Goal: Task Accomplishment & Management: Use online tool/utility

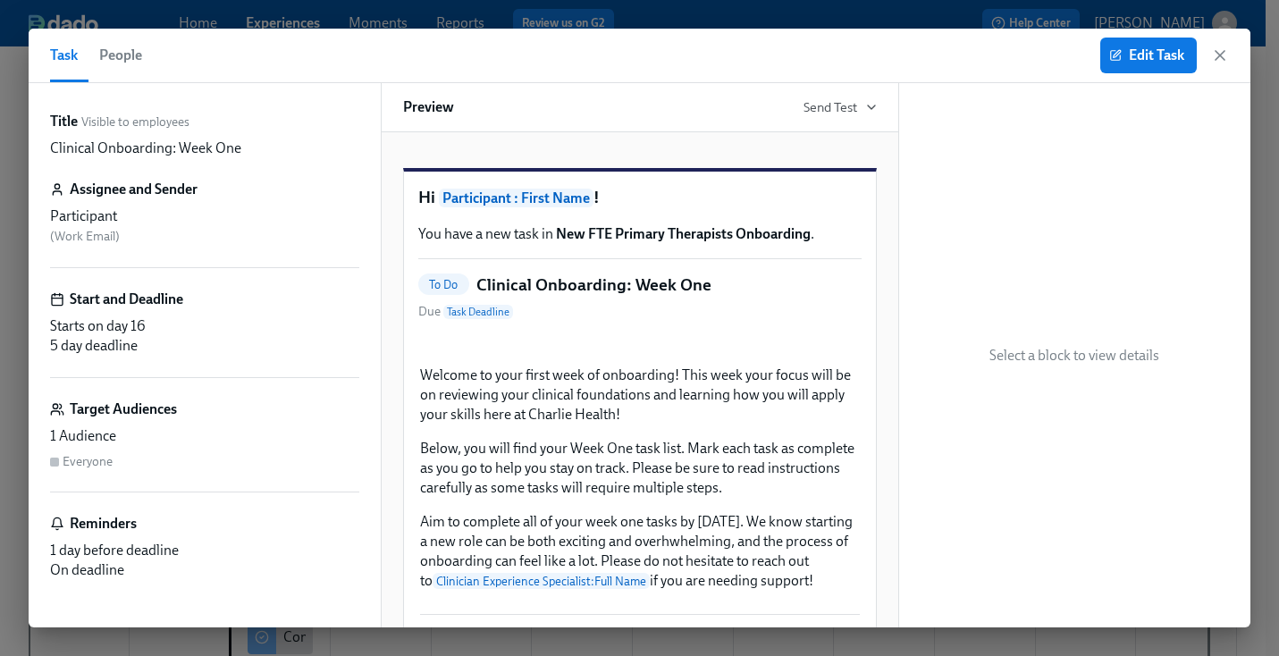
scroll to position [417, 0]
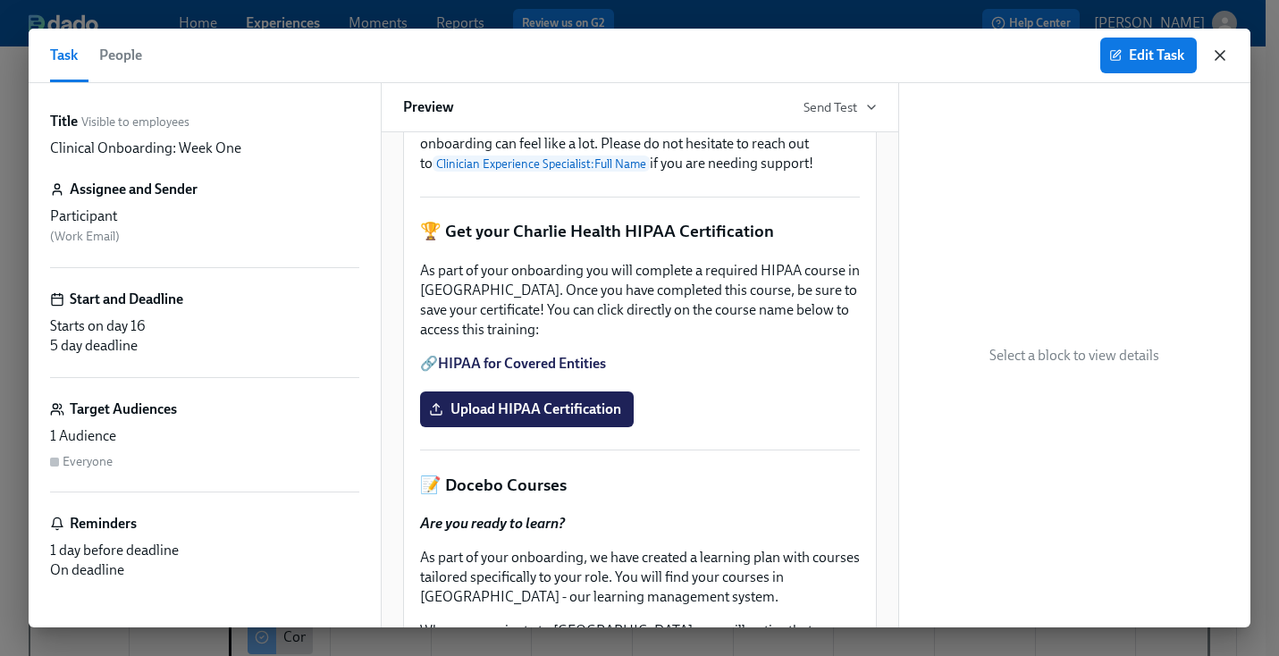
click at [1225, 53] on icon "button" at bounding box center [1220, 55] width 18 height 18
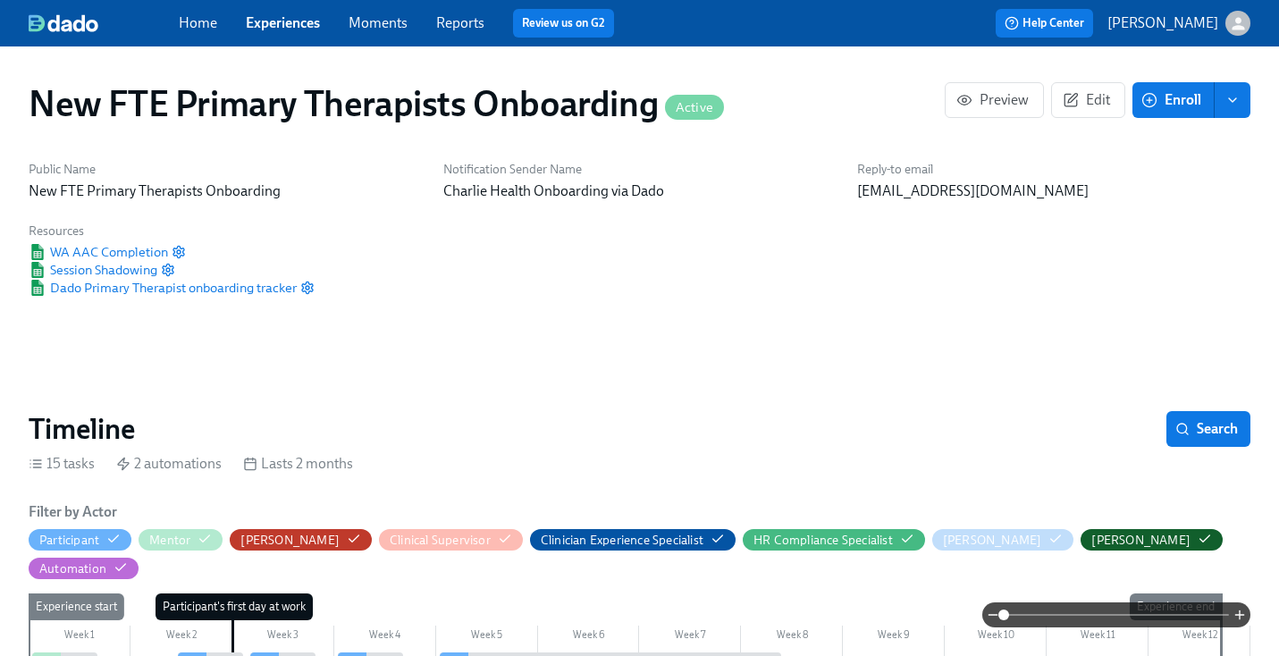
click at [262, 20] on link "Experiences" at bounding box center [283, 22] width 74 height 17
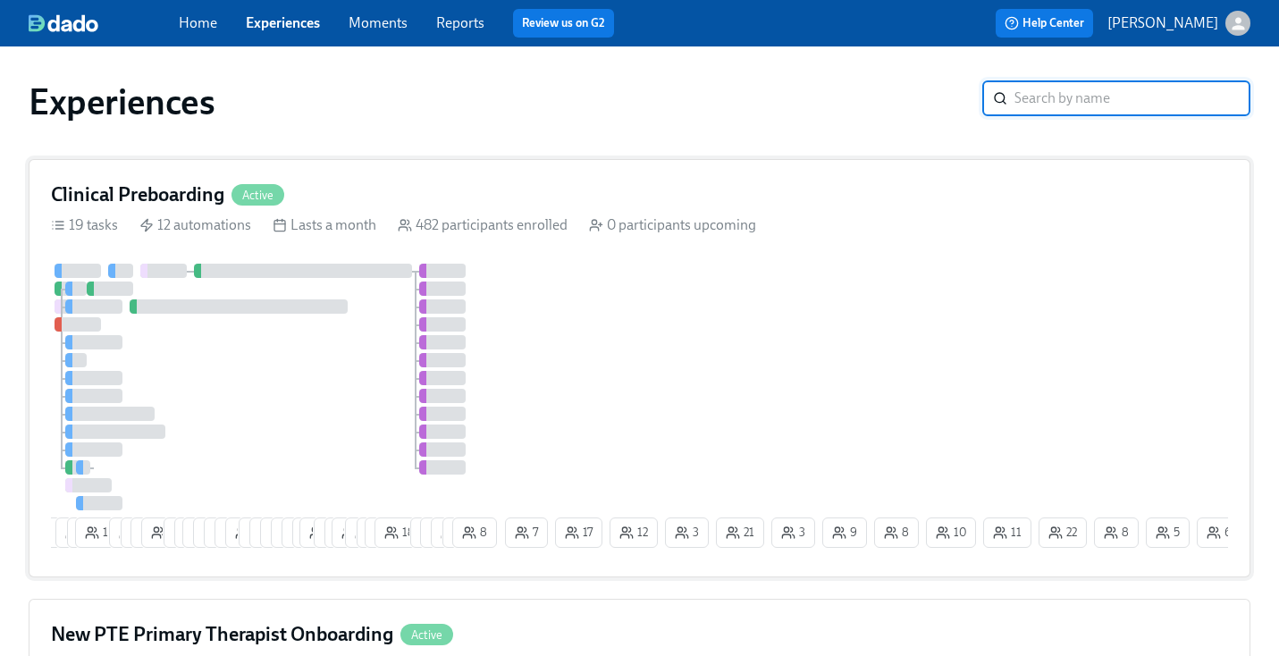
scroll to position [315, 0]
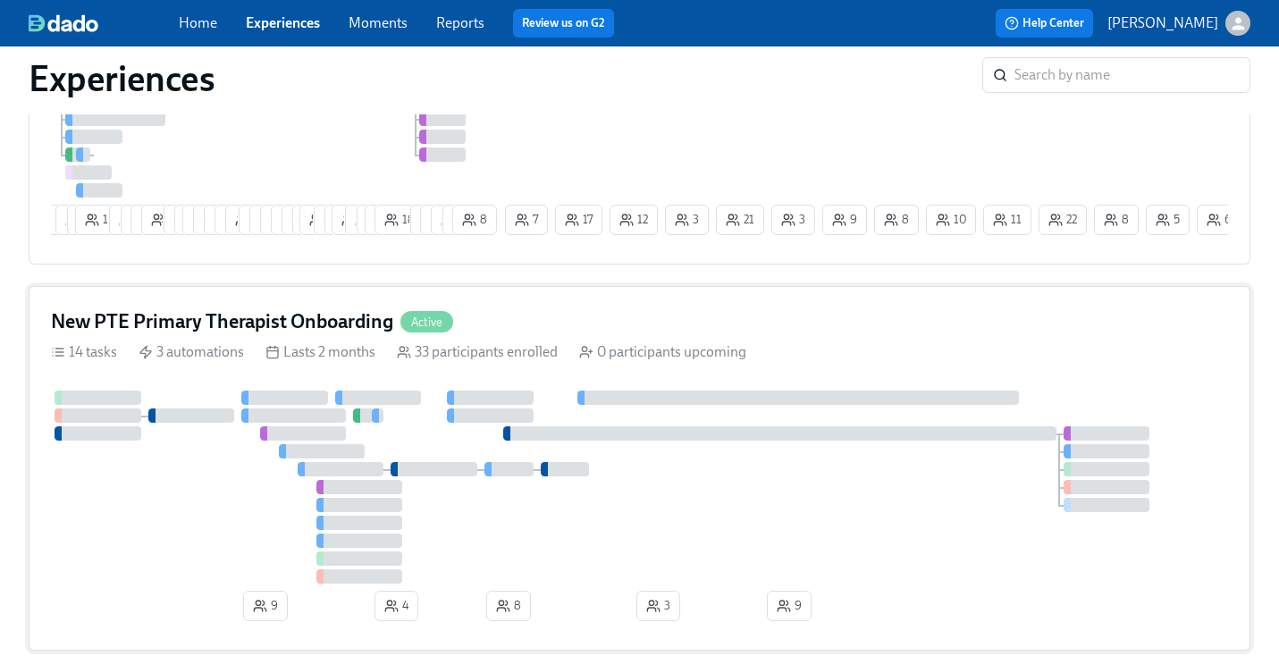
click at [332, 324] on h4 "New PTE Primary Therapist Onboarding" at bounding box center [222, 321] width 342 height 27
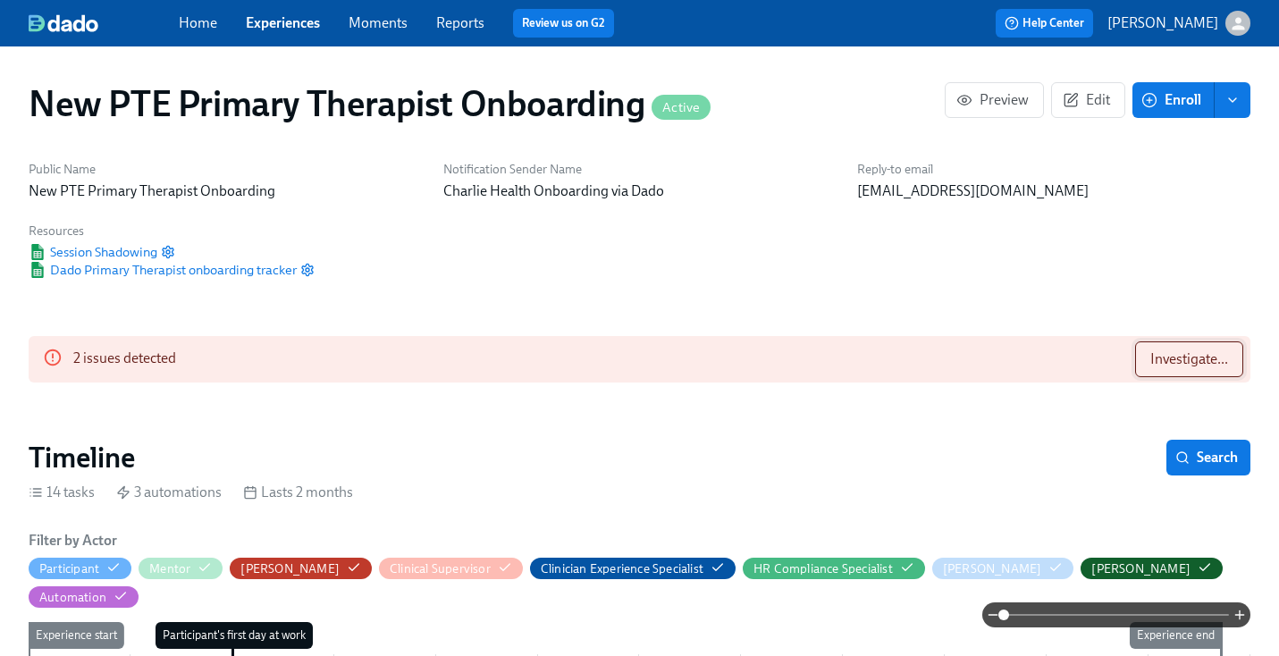
scroll to position [0, 7902]
click at [1178, 360] on span "Investigate..." at bounding box center [1189, 359] width 78 height 18
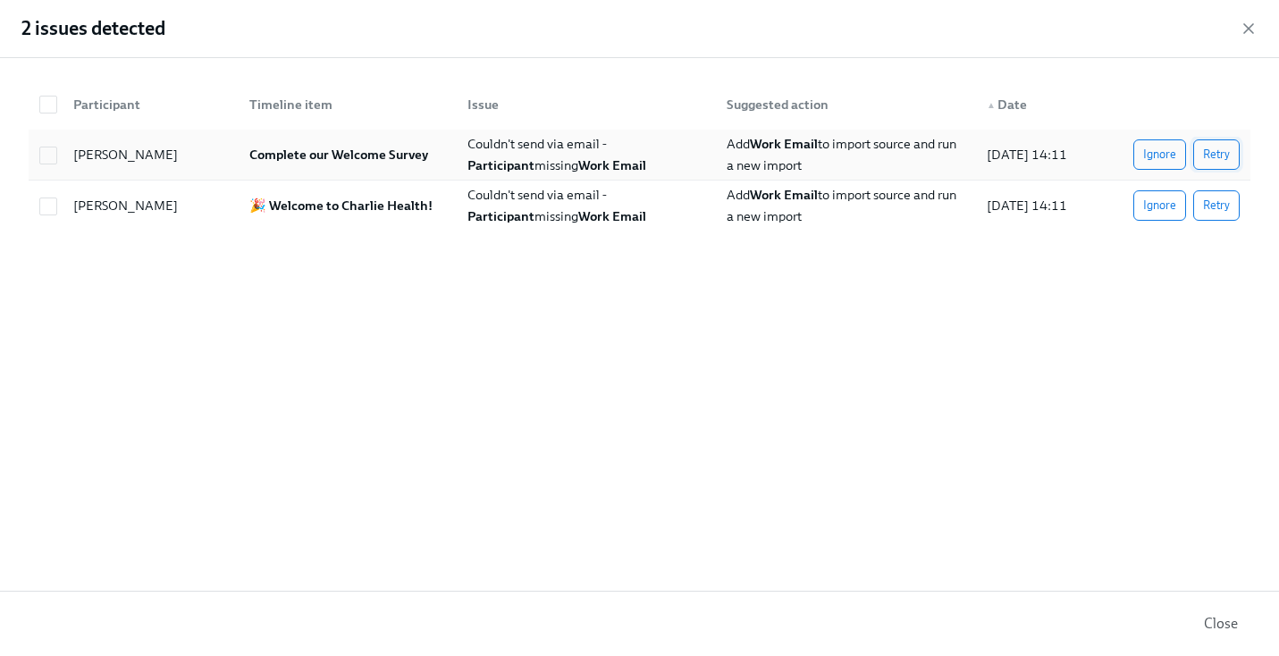
click at [1224, 156] on span "Retry" at bounding box center [1216, 155] width 27 height 18
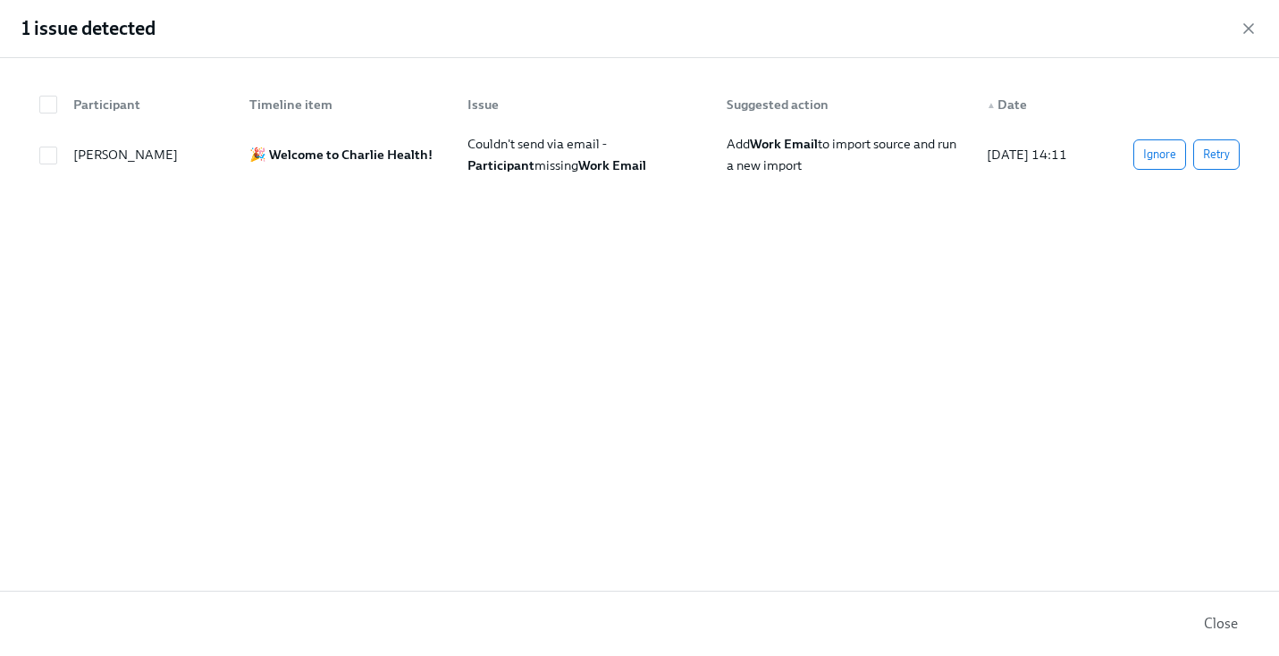
click at [1207, 204] on div "Participant Timeline item Issue Suggested action ▲ Date [PERSON_NAME] 🎉 Welcome…" at bounding box center [639, 324] width 1279 height 533
click at [1212, 161] on span "Retry" at bounding box center [1216, 155] width 27 height 18
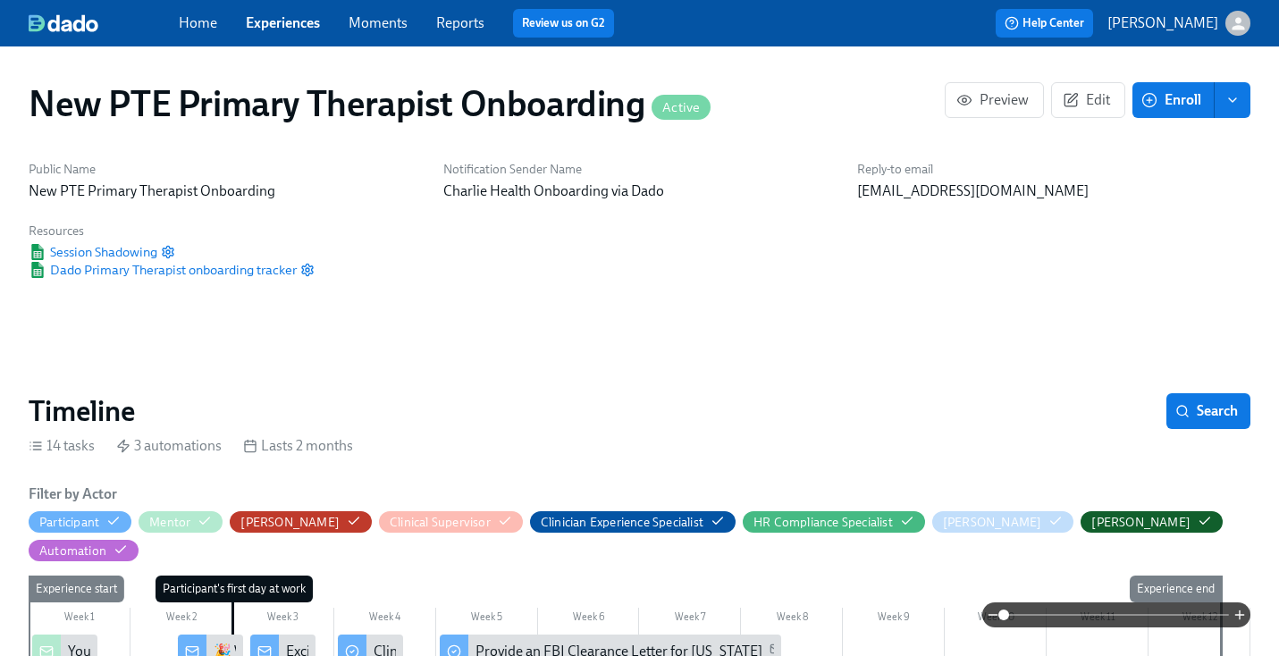
click at [307, 24] on link "Experiences" at bounding box center [283, 22] width 74 height 17
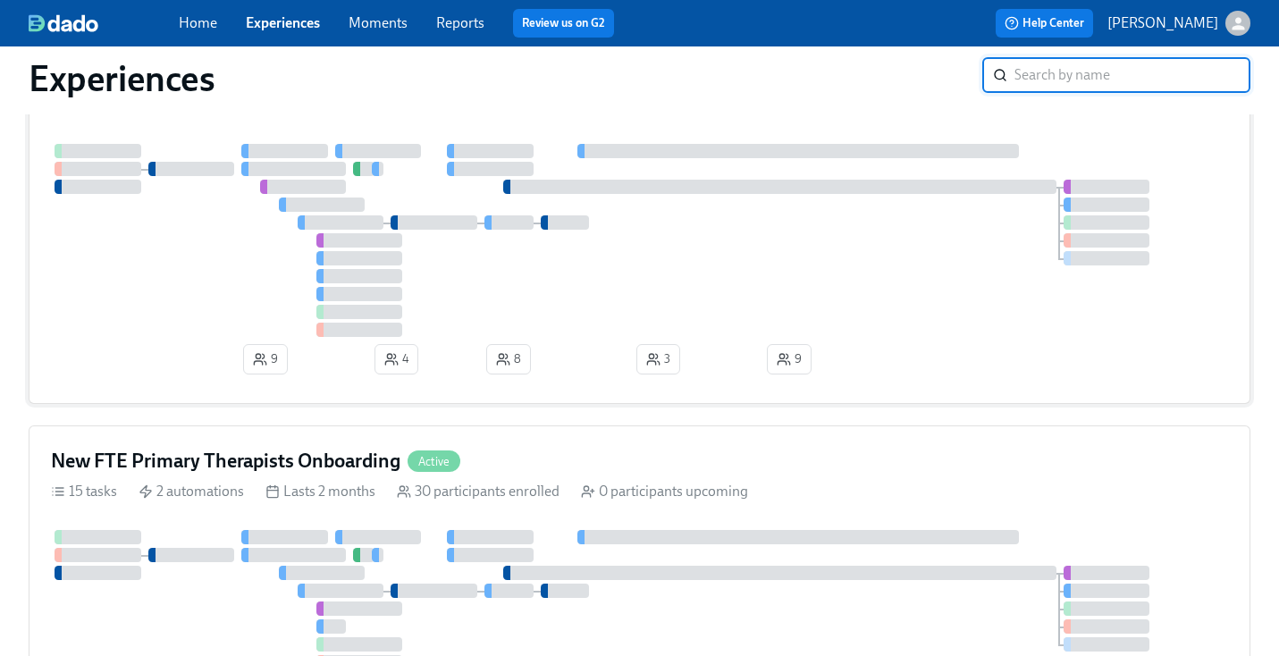
scroll to position [666, 0]
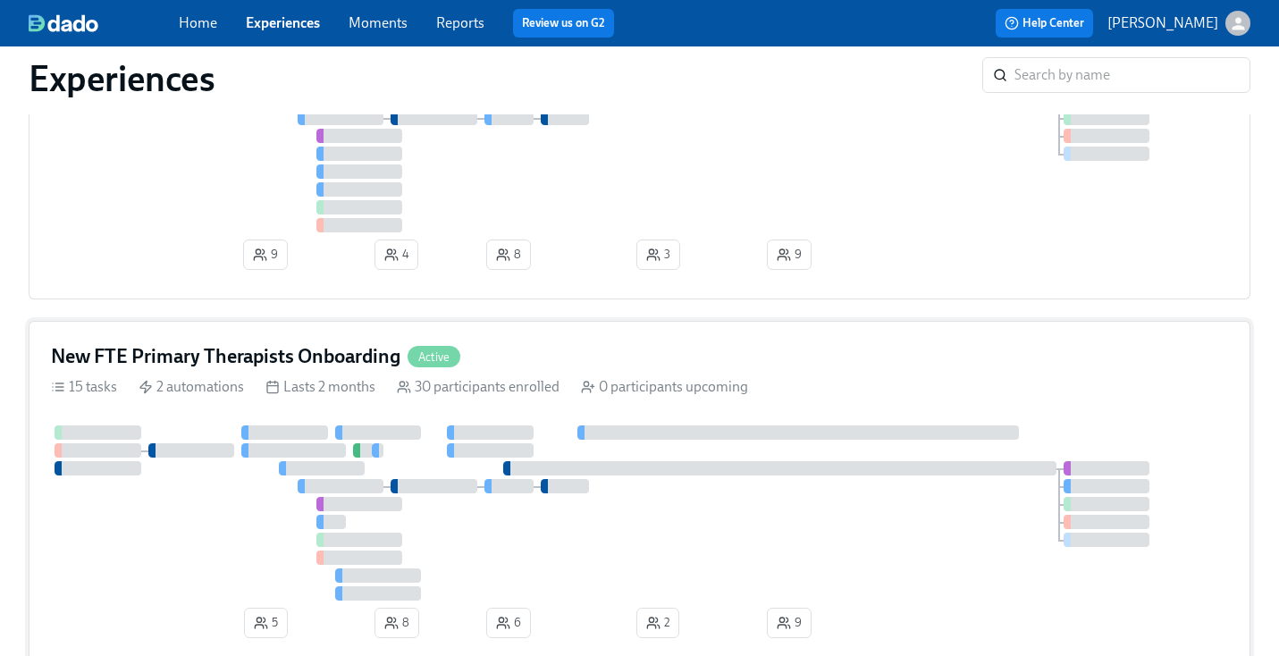
click at [531, 361] on div "New FTE Primary Therapists Onboarding Active" at bounding box center [639, 356] width 1177 height 27
